Goal: Information Seeking & Learning: Understand process/instructions

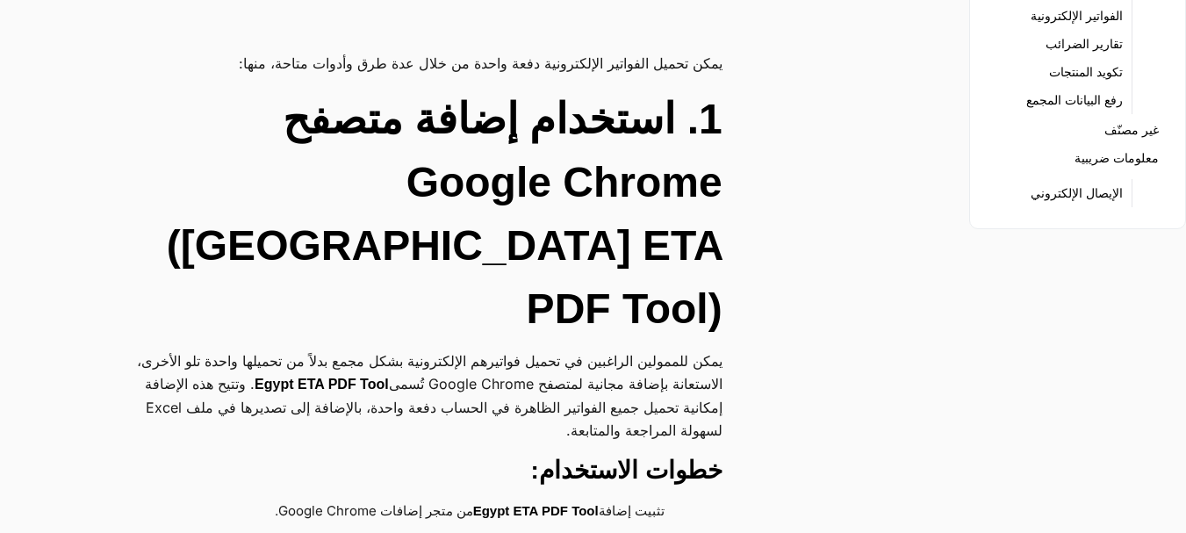
scroll to position [351, 0]
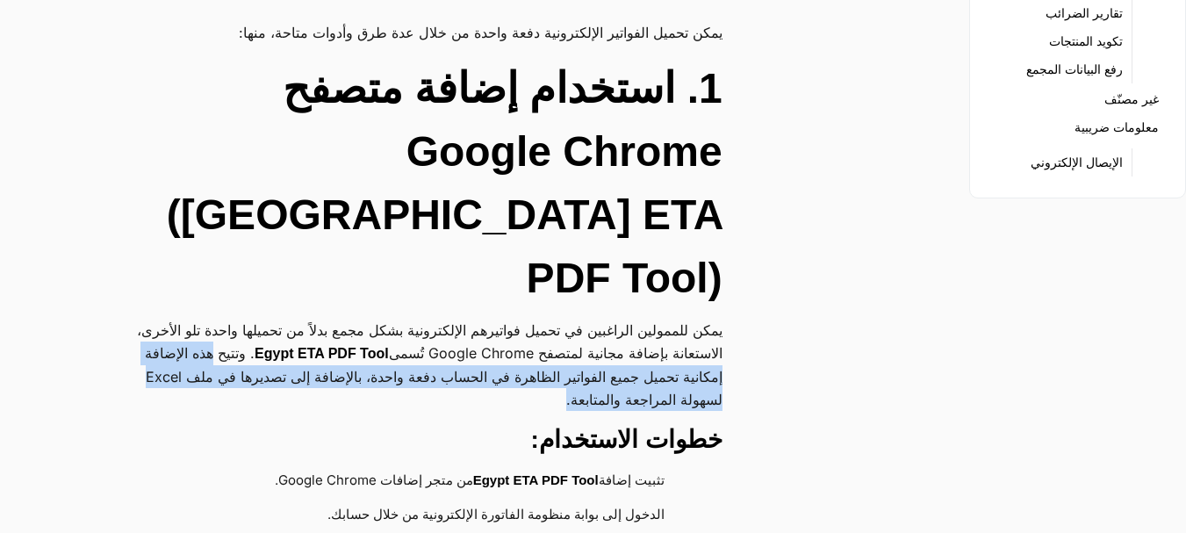
drag, startPoint x: 681, startPoint y: 185, endPoint x: 263, endPoint y: 199, distance: 419.1
click at [263, 319] on p "يمكن للممولين الراغبين في تحميل فواتيرهم الإلكترونية بشكل مجمع بدلاً من تحميلها…" at bounding box center [427, 365] width 591 height 92
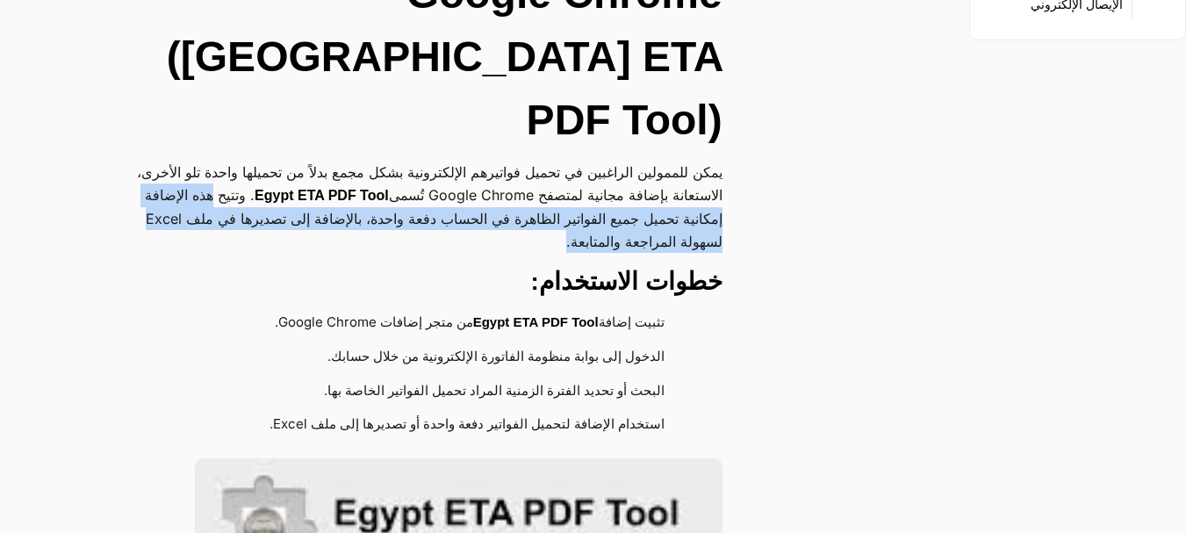
scroll to position [527, 0]
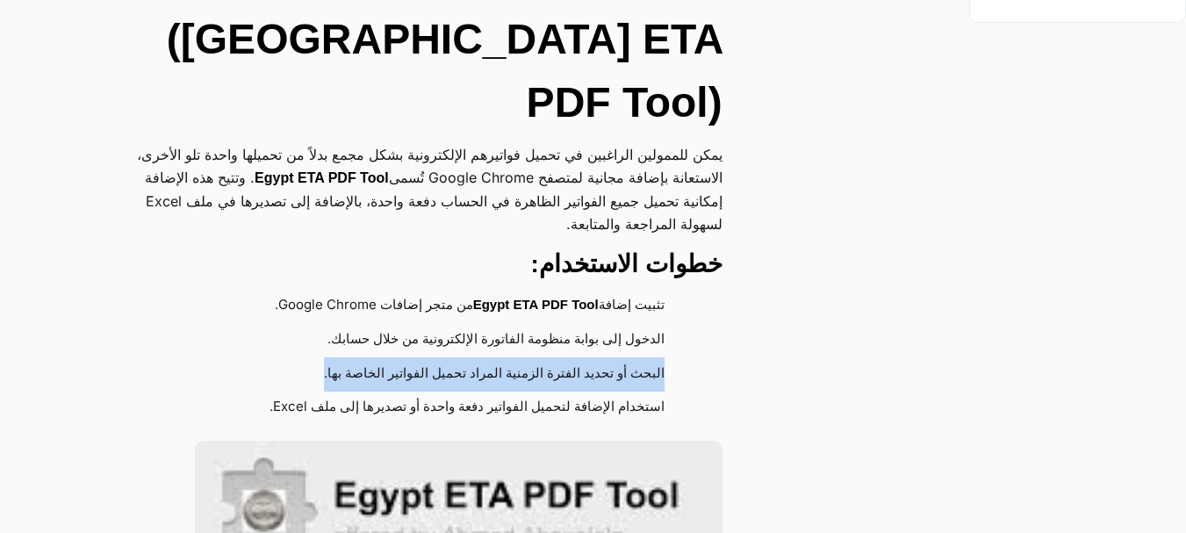
drag, startPoint x: 671, startPoint y: 178, endPoint x: 317, endPoint y: 196, distance: 354.3
click at [317, 357] on li "البحث أو تحديد الفترة الزمنية المراد تحميل الفواتير الخاصة بها." at bounding box center [418, 374] width 538 height 34
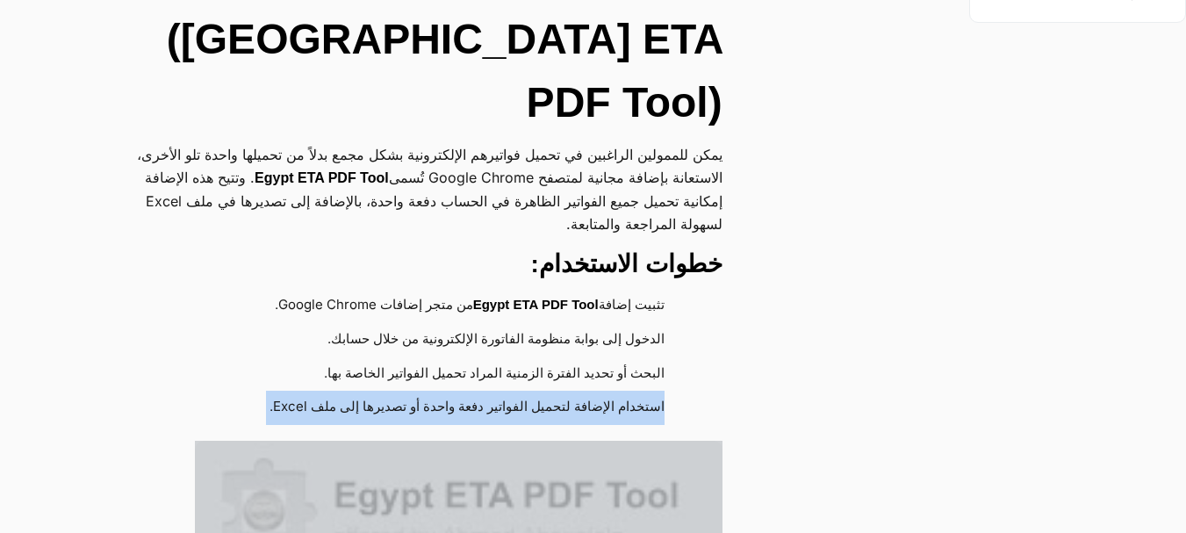
drag, startPoint x: 665, startPoint y: 213, endPoint x: 238, endPoint y: 239, distance: 427.5
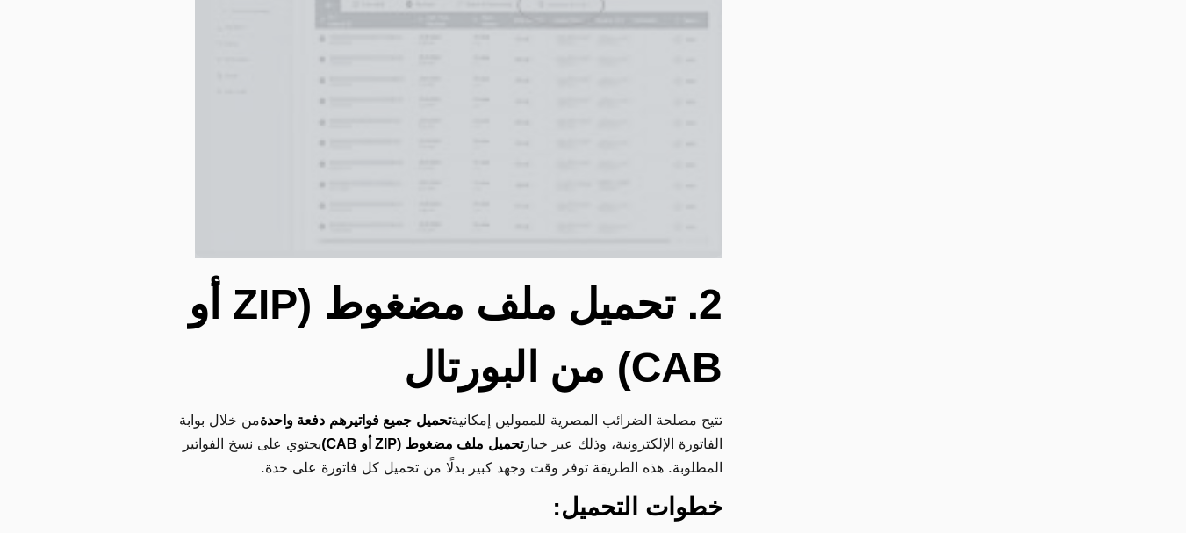
scroll to position [1317, 0]
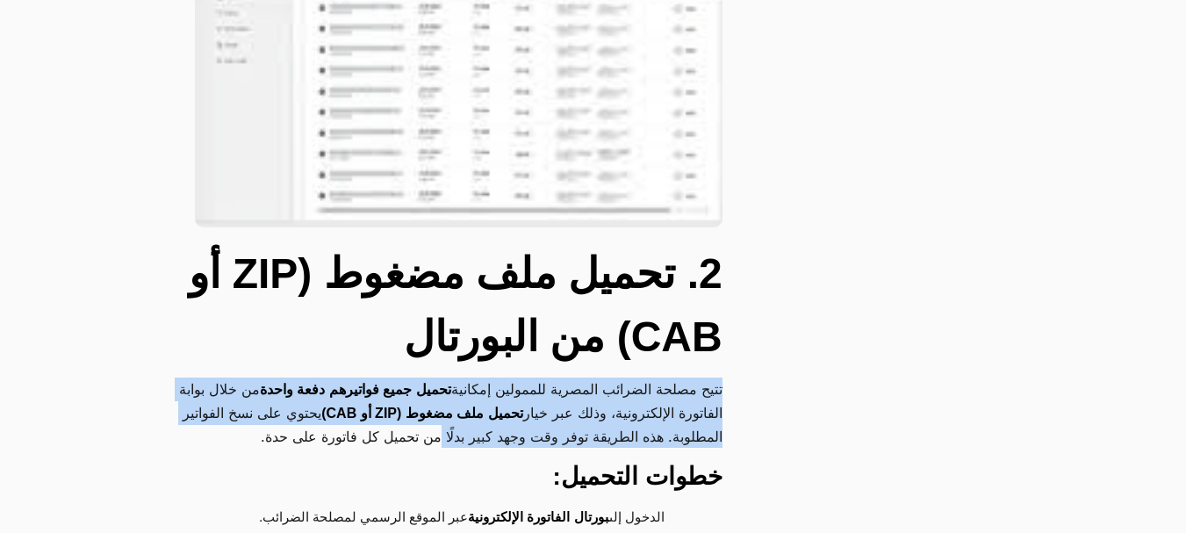
drag, startPoint x: 728, startPoint y: 192, endPoint x: 422, endPoint y: 246, distance: 310.2
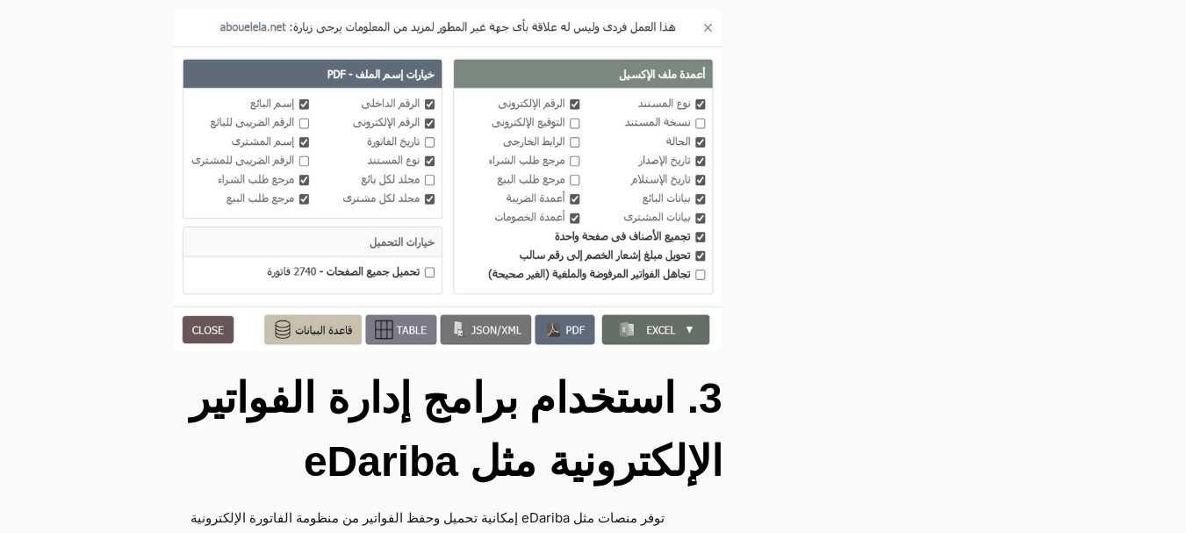
scroll to position [2020, 0]
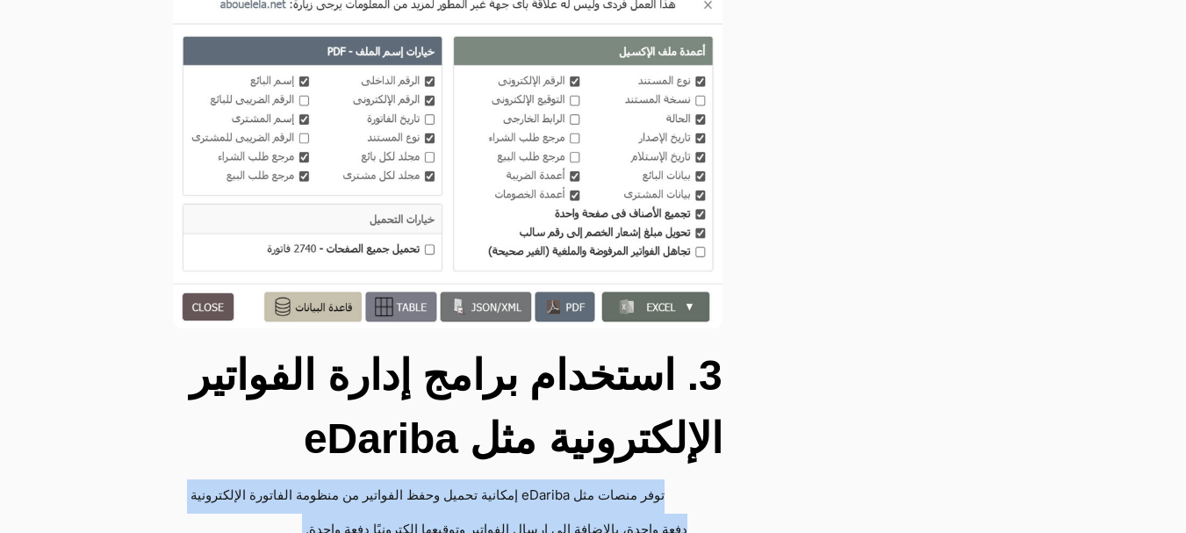
drag, startPoint x: 663, startPoint y: 303, endPoint x: 378, endPoint y: 388, distance: 297.0
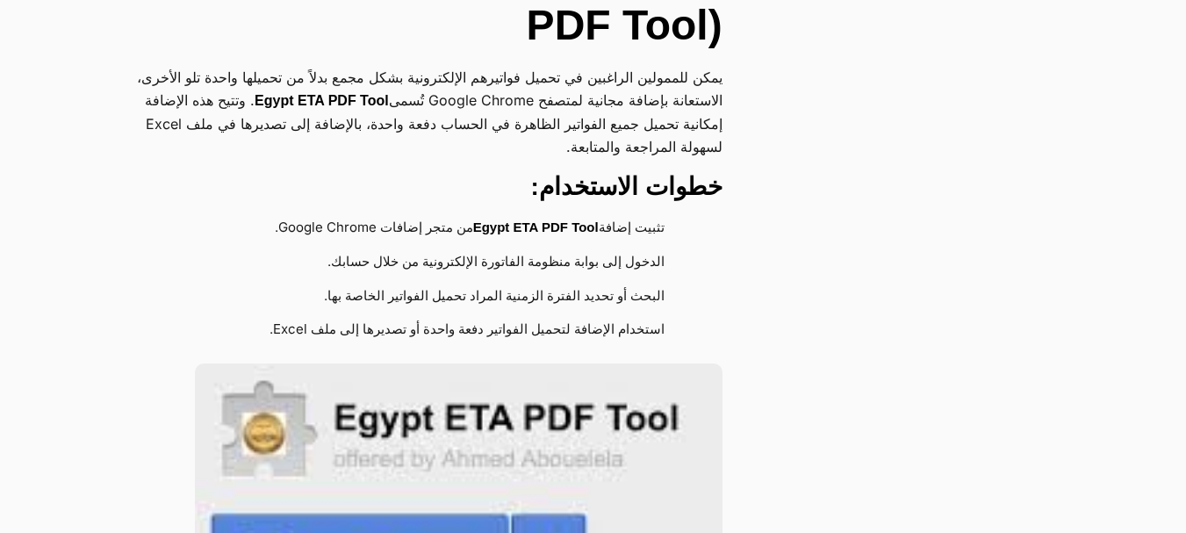
scroll to position [615, 0]
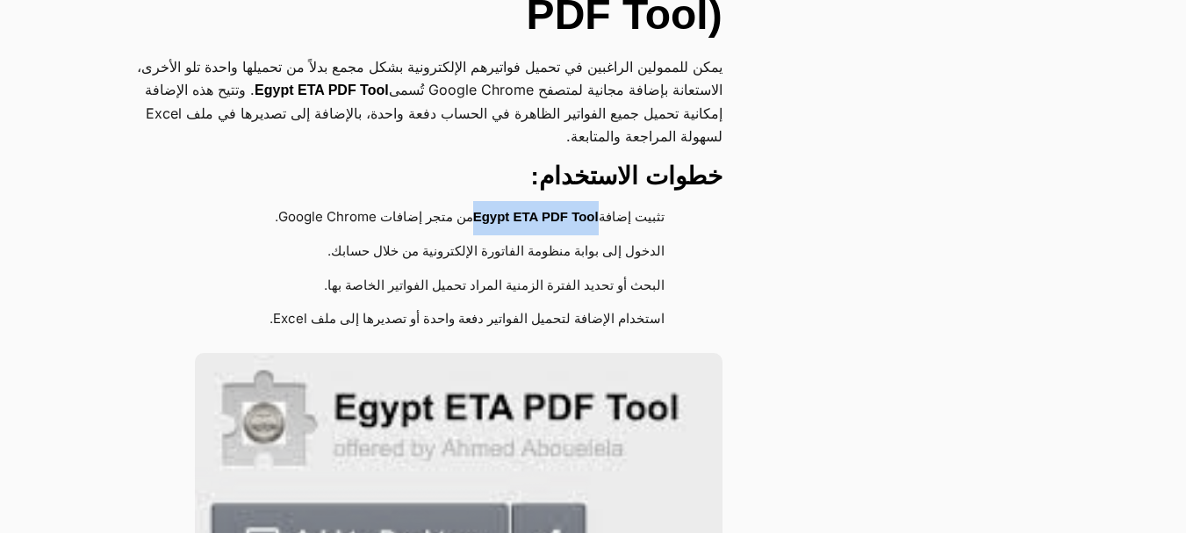
drag, startPoint x: 472, startPoint y: 23, endPoint x: 593, endPoint y: 31, distance: 120.6
click at [593, 201] on li "تثبيت إضافة Egypt ETA PDF Tool من متجر إضافات Google Chrome." at bounding box center [418, 218] width 538 height 34
copy strong "Egypt ETA PDF Tool"
